Goal: Task Accomplishment & Management: Manage account settings

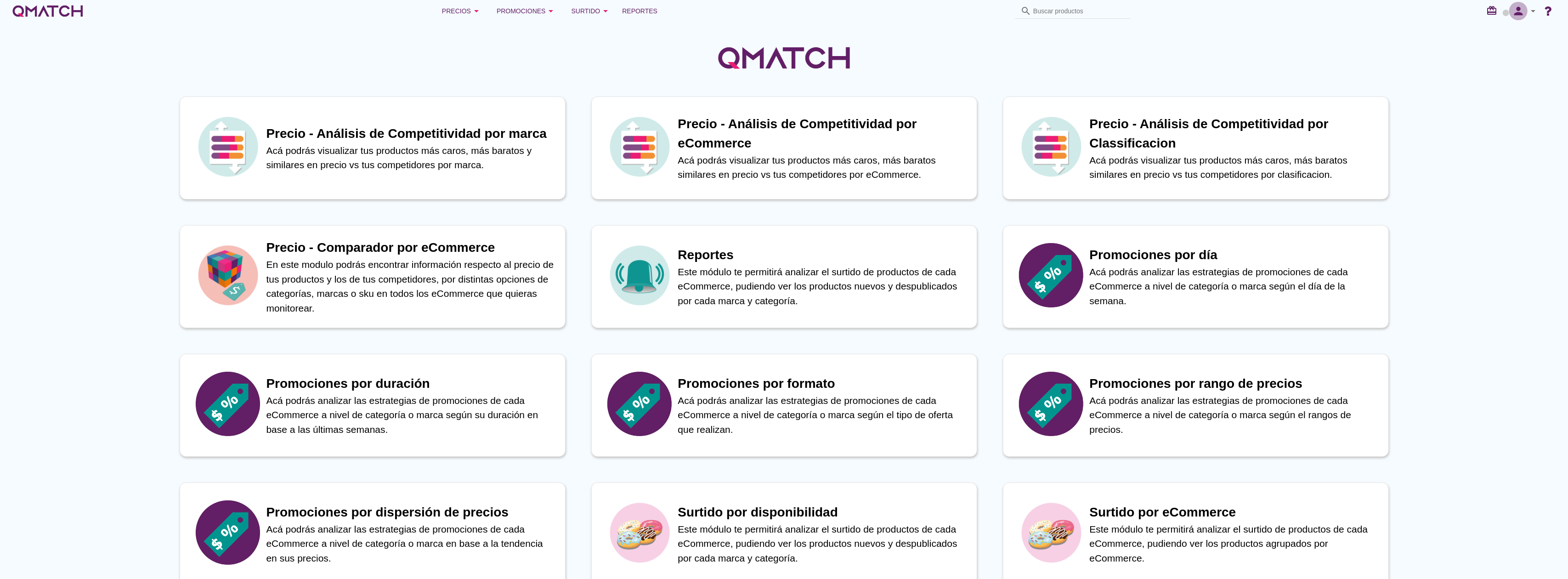
click at [1524, 13] on icon "person" at bounding box center [1518, 11] width 19 height 13
click at [1511, 51] on div "Preferencias de aplicación" at bounding box center [1508, 57] width 77 height 11
radio input "true"
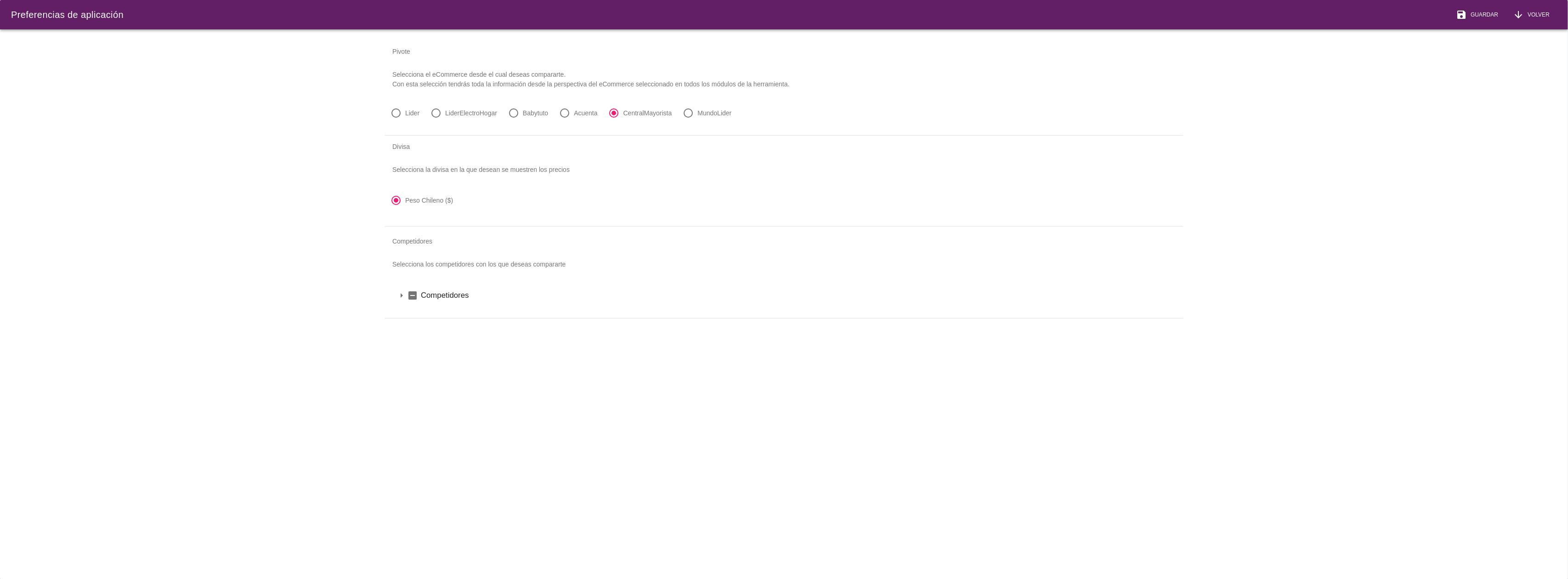
click at [397, 112] on div at bounding box center [396, 113] width 16 height 16
radio input "true"
click at [446, 297] on label "Competidores" at bounding box center [796, 294] width 751 height 12
click at [433, 311] on label "Chile" at bounding box center [803, 310] width 740 height 12
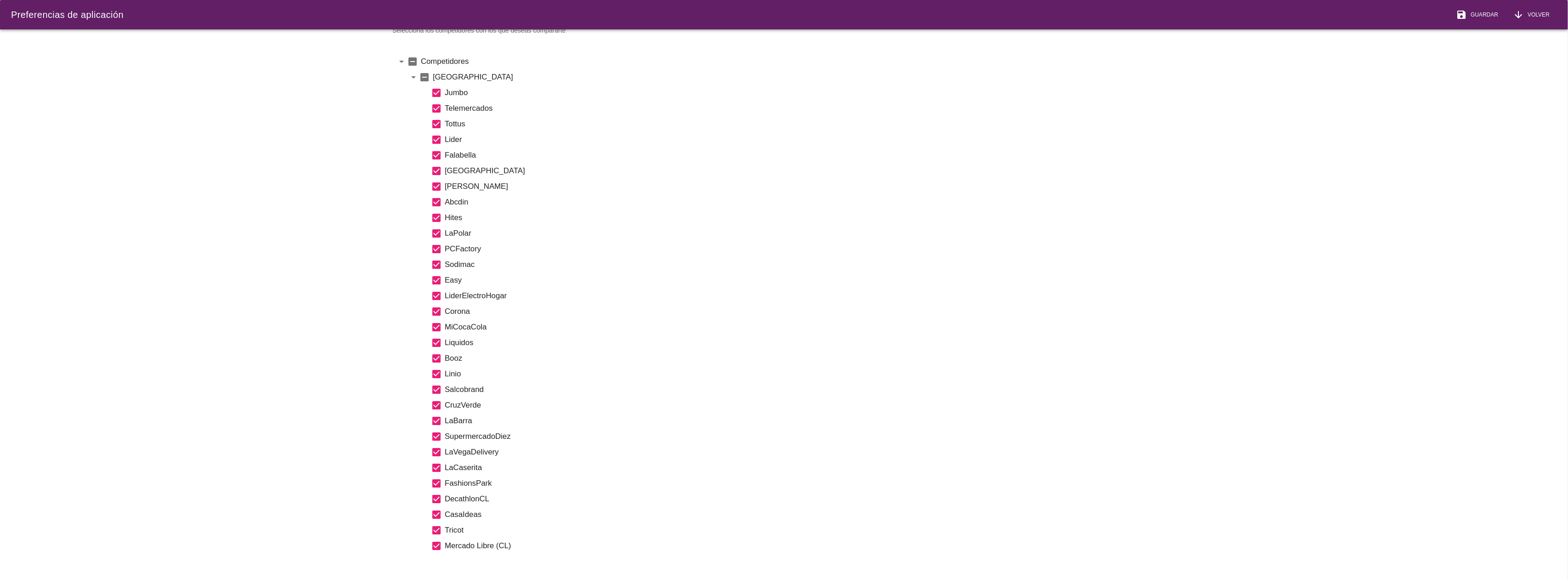
scroll to position [367, 0]
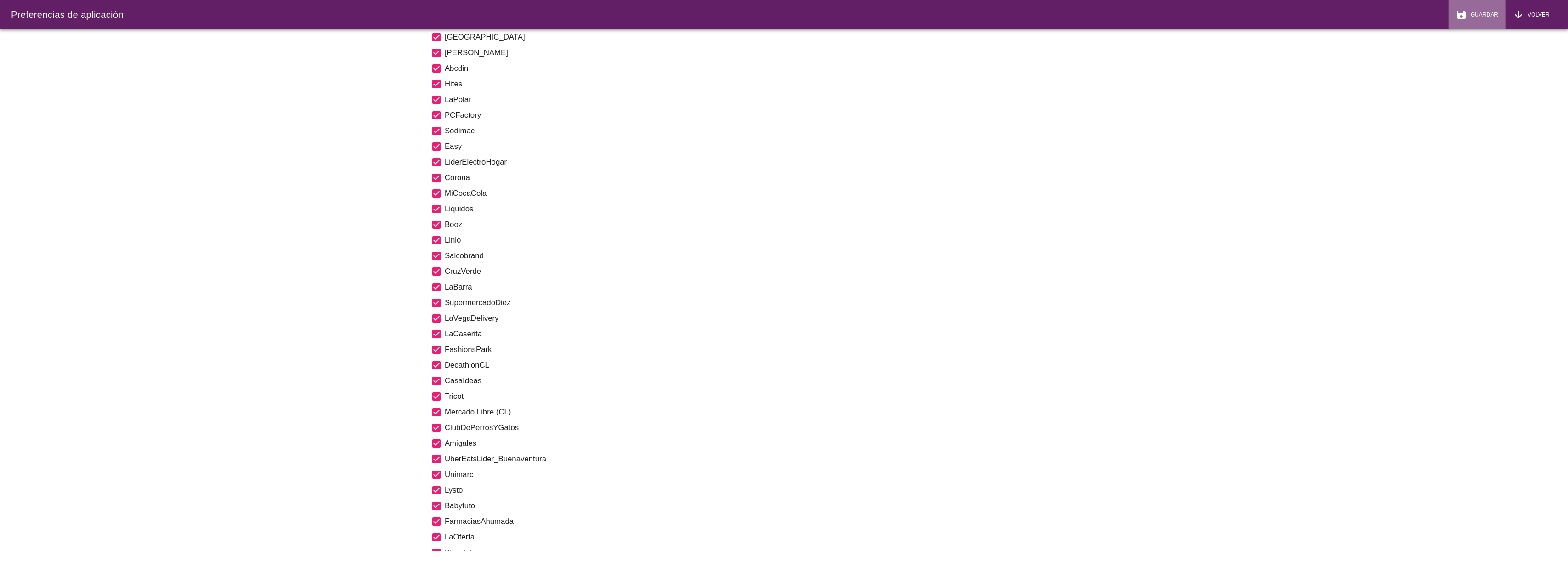
click at [1491, 21] on button "save Guardar" at bounding box center [1478, 14] width 57 height 29
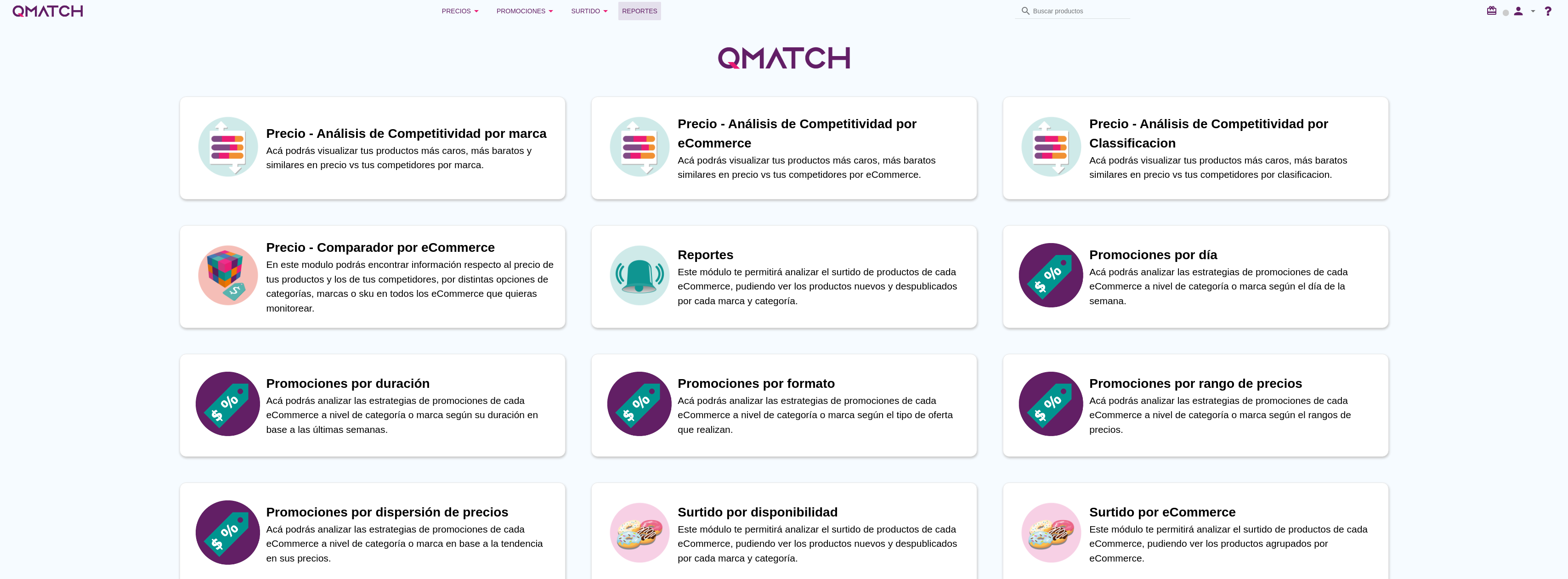
click at [630, 12] on span "Reportes" at bounding box center [640, 11] width 35 height 11
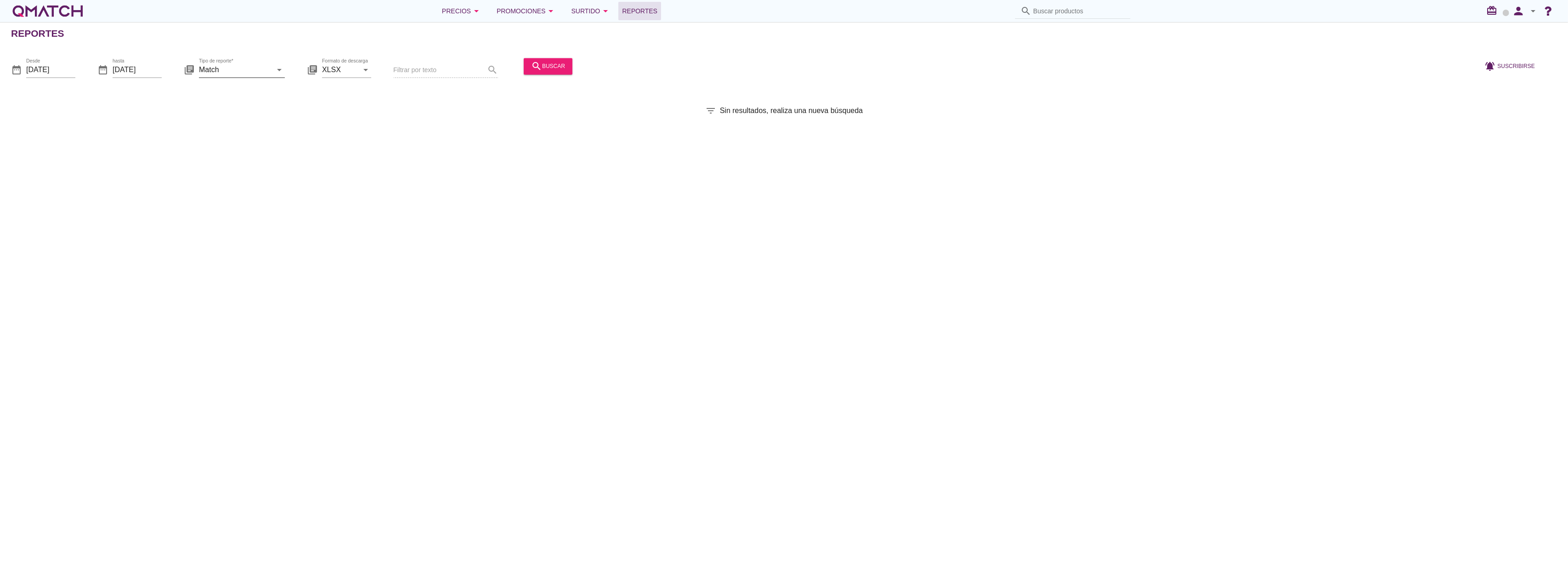
click at [263, 72] on input "Match" at bounding box center [235, 69] width 73 height 15
click at [252, 162] on div "Match con historicos" at bounding box center [256, 159] width 99 height 11
type input "Match con historicos"
click at [558, 67] on div "search buscar" at bounding box center [548, 66] width 34 height 11
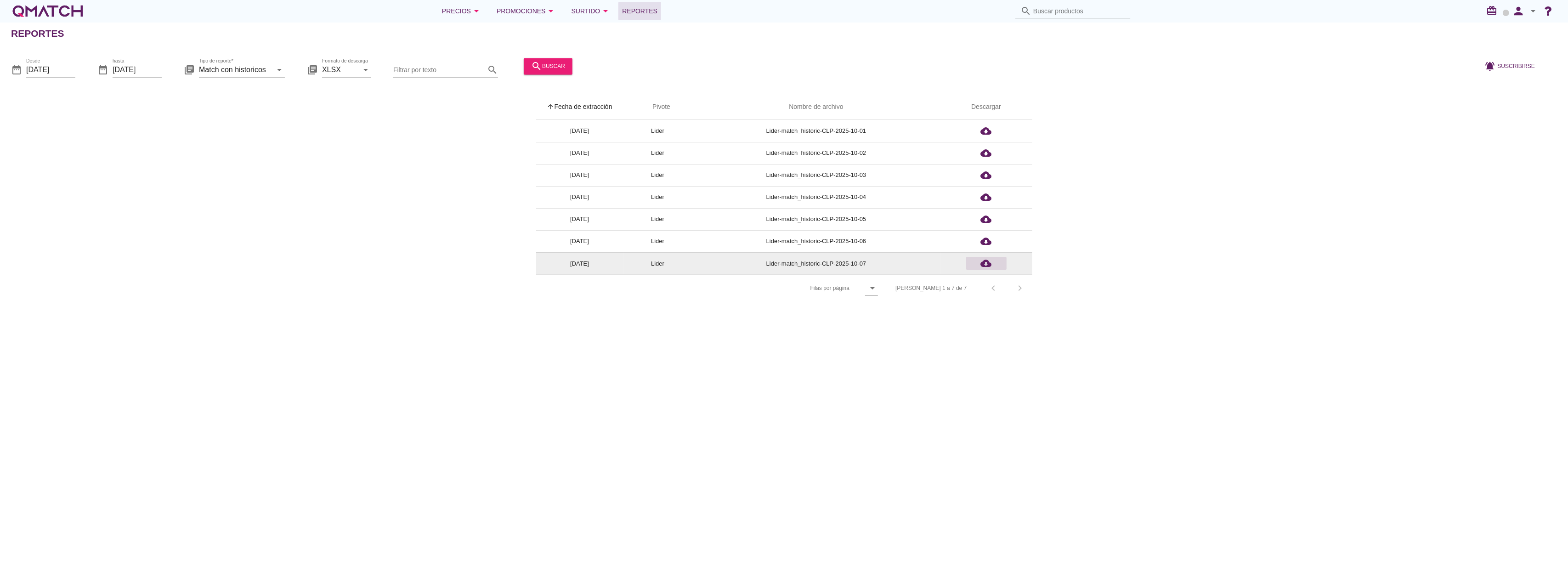
click at [989, 263] on icon "cloud_download" at bounding box center [986, 263] width 11 height 11
click at [987, 265] on icon "cloud_download" at bounding box center [986, 263] width 11 height 11
